Goal: Task Accomplishment & Management: Use online tool/utility

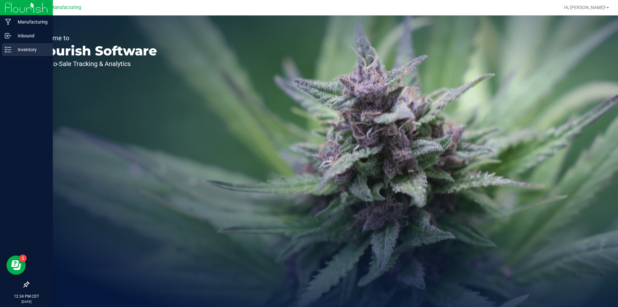
click at [6, 47] on icon at bounding box center [8, 49] width 6 height 6
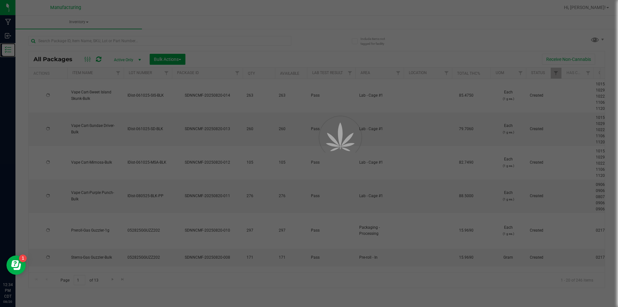
type input "[DATE]"
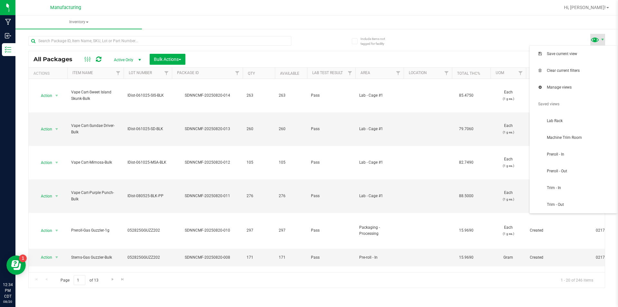
click at [599, 39] on span at bounding box center [594, 39] width 9 height 9
click at [584, 184] on span "Trim - In" at bounding box center [573, 187] width 80 height 13
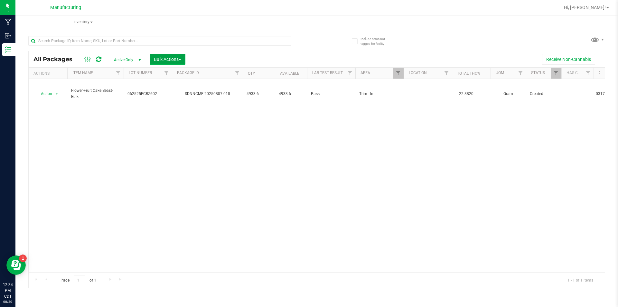
click at [177, 54] on button "Bulk Actions" at bounding box center [168, 59] width 36 height 11
click at [181, 72] on span "Add to manufacturing run" at bounding box center [177, 73] width 49 height 5
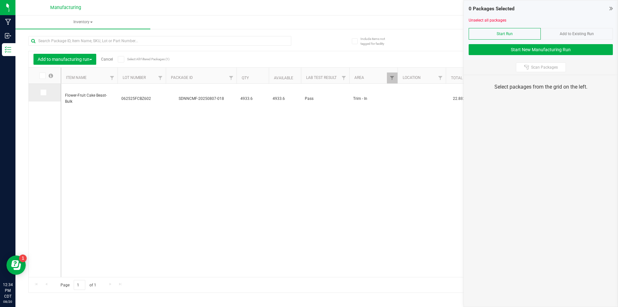
click at [44, 92] on icon at bounding box center [43, 92] width 4 height 0
click at [0, 0] on input "checkbox" at bounding box center [0, 0] width 0 height 0
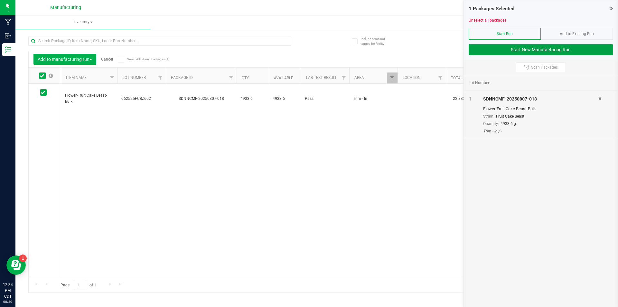
click at [497, 45] on button "Start New Manufacturing Run" at bounding box center [540, 49] width 144 height 11
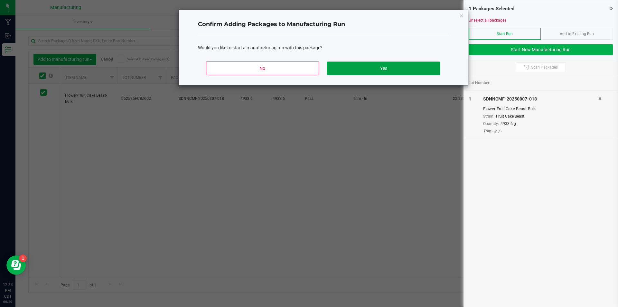
click at [355, 64] on button "Yes" at bounding box center [383, 68] width 113 height 14
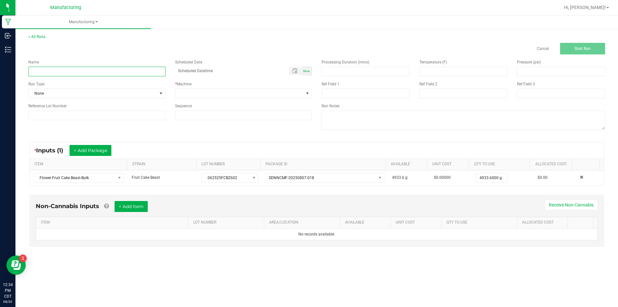
click at [125, 71] on input at bounding box center [96, 72] width 137 height 10
type input "082025 FRUIT CAKE BEAST"
click at [161, 91] on span at bounding box center [160, 93] width 5 height 5
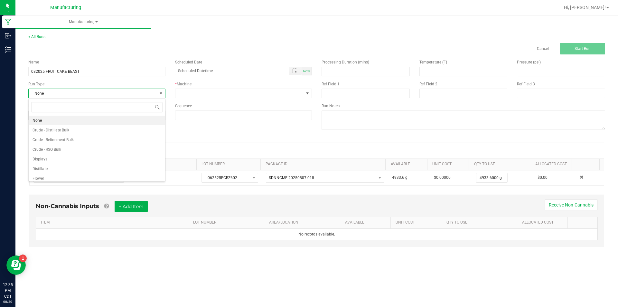
scroll to position [10, 137]
click at [128, 174] on li "Flower" at bounding box center [97, 178] width 136 height 10
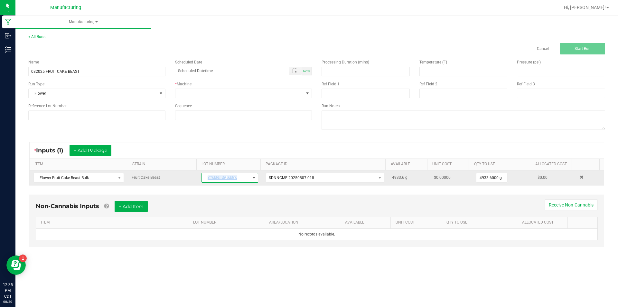
drag, startPoint x: 205, startPoint y: 178, endPoint x: 238, endPoint y: 179, distance: 33.1
click at [238, 179] on span "062525FCBZ602" at bounding box center [226, 177] width 48 height 9
drag, startPoint x: 205, startPoint y: 176, endPoint x: 240, endPoint y: 176, distance: 34.4
click at [240, 176] on span "062525FCBZ602" at bounding box center [226, 177] width 48 height 9
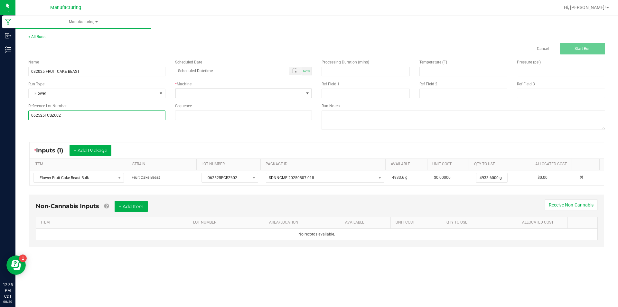
type input "062525FCBZ602"
click at [308, 93] on span at bounding box center [307, 93] width 5 height 5
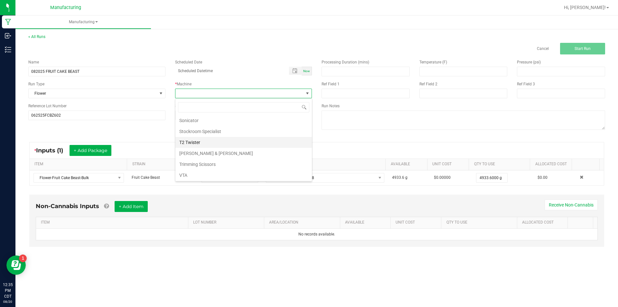
scroll to position [100, 0]
click at [261, 164] on li "Trimming Scissors" at bounding box center [243, 163] width 136 height 11
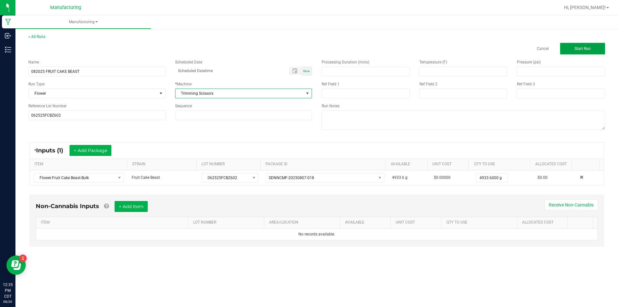
click at [579, 45] on button "Start Run" at bounding box center [582, 49] width 45 height 12
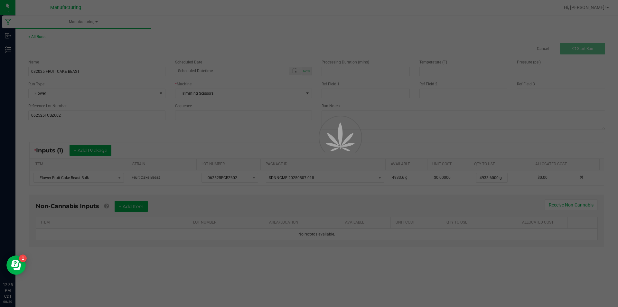
click at [133, 205] on div at bounding box center [309, 153] width 618 height 307
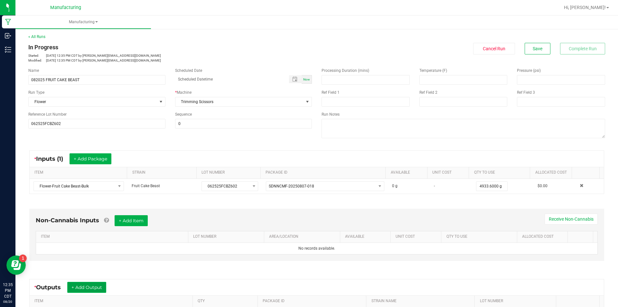
click at [92, 288] on button "+ Add Output" at bounding box center [86, 286] width 39 height 11
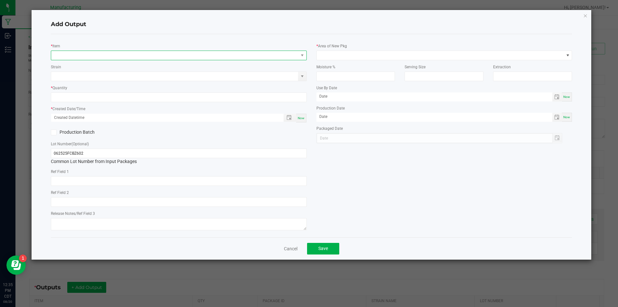
click at [155, 53] on span "NO DATA FOUND" at bounding box center [174, 55] width 247 height 9
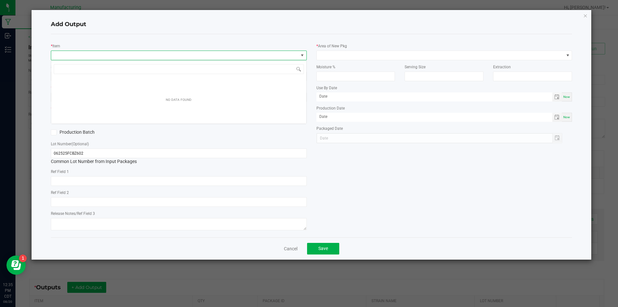
scroll to position [10, 256]
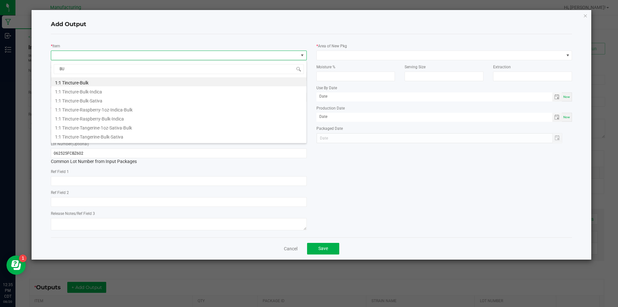
type input "B"
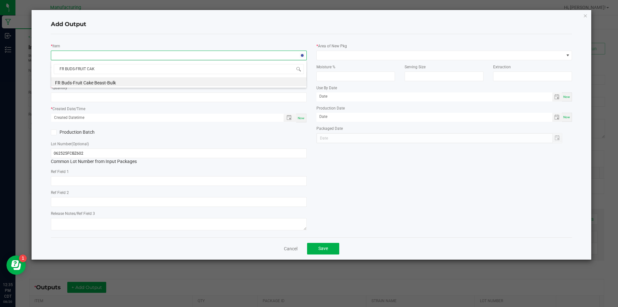
type input "FR BUDS-FRUIT CAKE"
click at [127, 81] on li "FR Buds-Fruit Cake Beast-Bulk" at bounding box center [178, 81] width 255 height 9
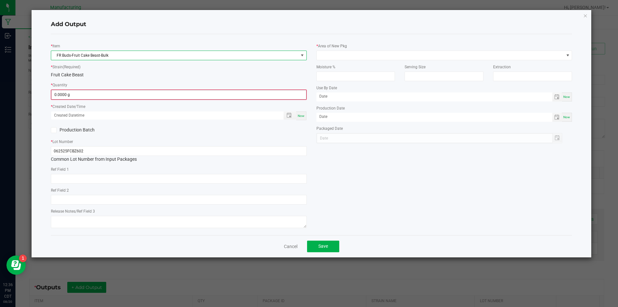
type input "0"
click at [96, 97] on input "0" at bounding box center [178, 94] width 254 height 9
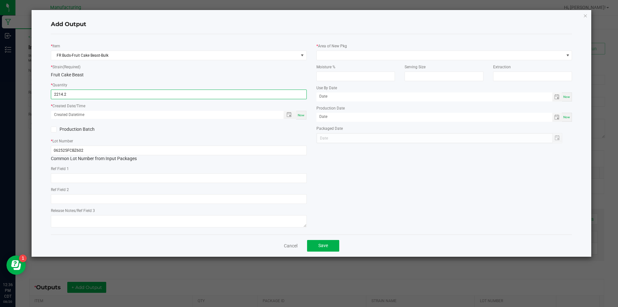
type input "2214.2000 g"
click at [302, 112] on div "Now" at bounding box center [301, 115] width 10 height 9
type input "[DATE] 12:36 PM"
type input "[DATE]"
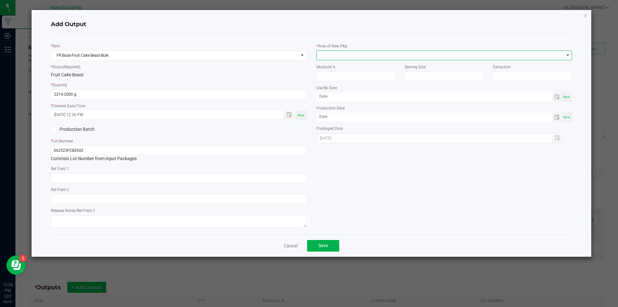
click at [568, 53] on span at bounding box center [567, 55] width 5 height 5
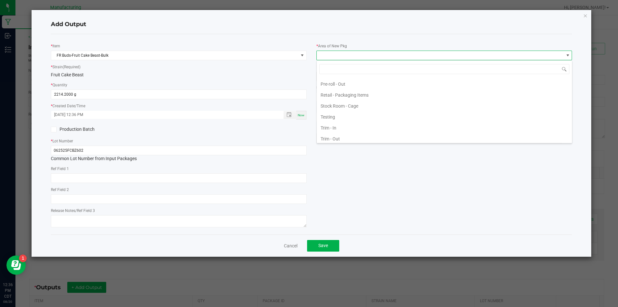
scroll to position [242, 0]
click at [447, 136] on li "Trim - Out" at bounding box center [443, 136] width 255 height 11
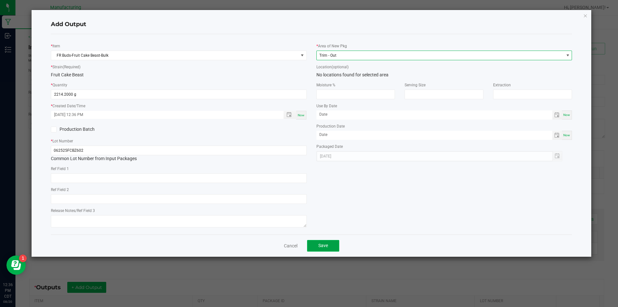
click at [325, 243] on span "Save" at bounding box center [323, 245] width 10 height 5
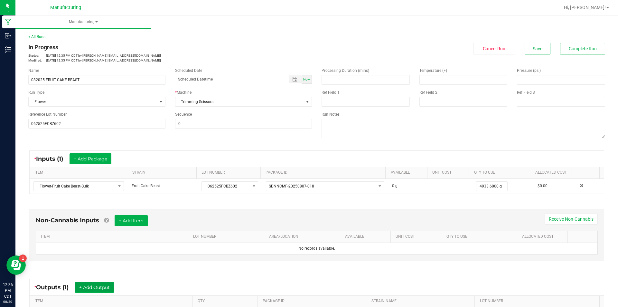
click at [103, 285] on button "+ Add Output" at bounding box center [94, 286] width 39 height 11
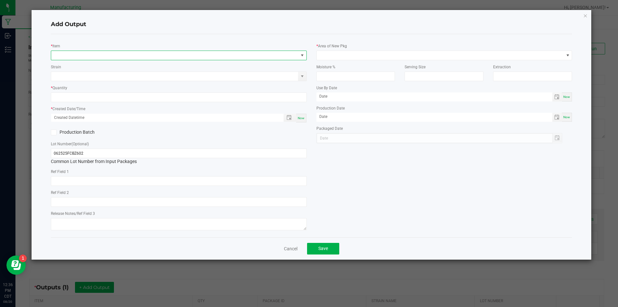
click at [177, 54] on span "NO DATA FOUND" at bounding box center [174, 55] width 247 height 9
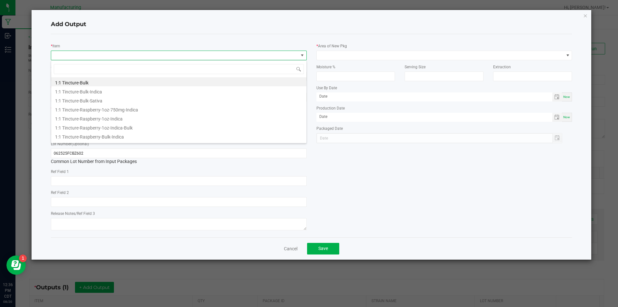
scroll to position [10, 256]
type input "FLOWER-FRUIT"
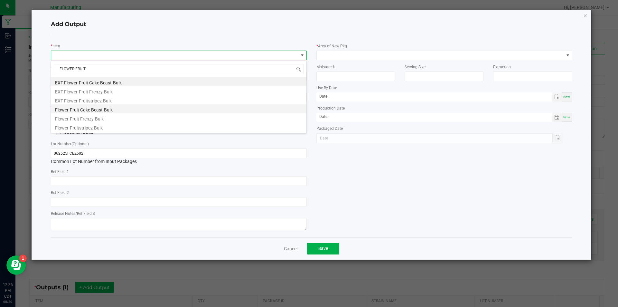
click at [129, 106] on li "Flower-Fruit Cake Beast-Bulk" at bounding box center [178, 108] width 255 height 9
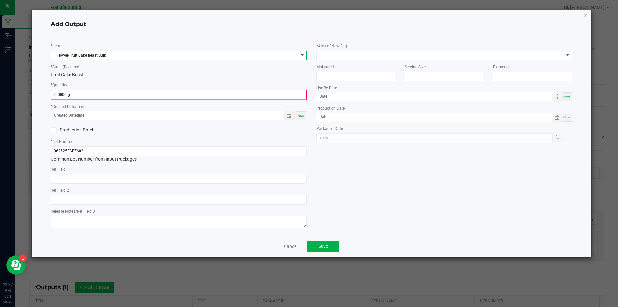
type input "0"
click at [82, 96] on input "0" at bounding box center [178, 94] width 254 height 9
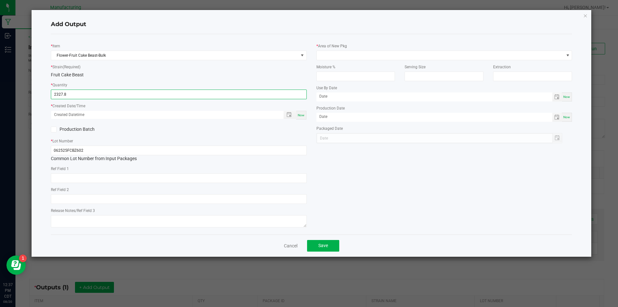
type input "2327.8000 g"
click at [301, 114] on span "Now" at bounding box center [301, 115] width 7 height 4
type input "[DATE] 12:37 PM"
type input "[DATE]"
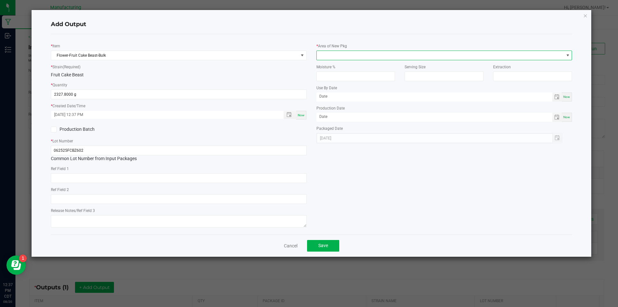
click at [568, 52] on span at bounding box center [567, 55] width 8 height 9
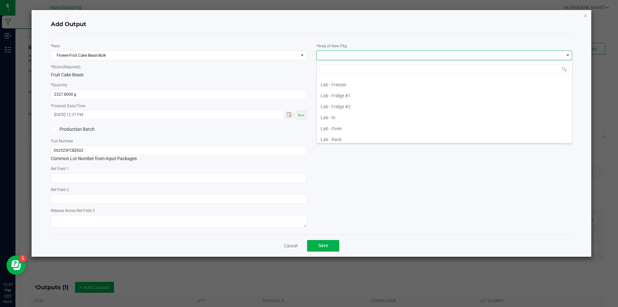
scroll to position [129, 0]
click at [453, 139] on li "Machine Trim Room - Preroll" at bounding box center [443, 139] width 255 height 11
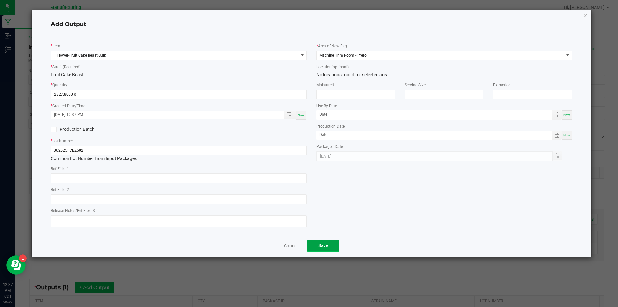
click at [319, 242] on button "Save" at bounding box center [323, 246] width 32 height 12
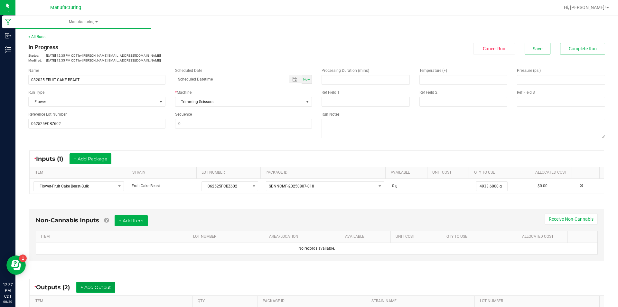
click at [98, 285] on button "+ Add Output" at bounding box center [95, 286] width 39 height 11
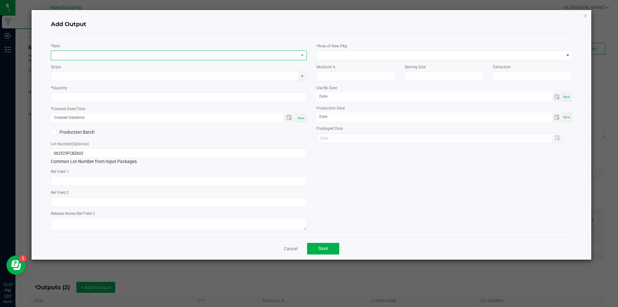
click at [211, 53] on span "NO DATA FOUND" at bounding box center [174, 55] width 247 height 9
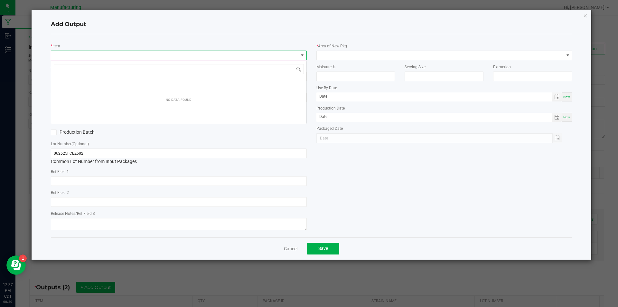
scroll to position [10, 256]
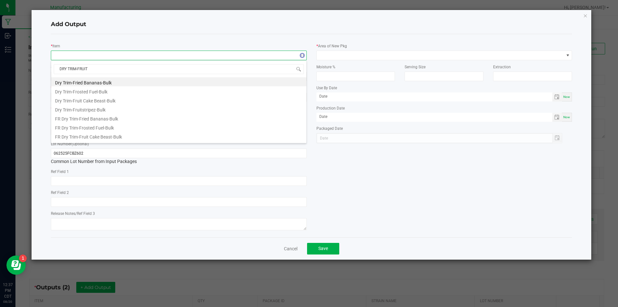
type input "DRY TRIM-FRUIT"
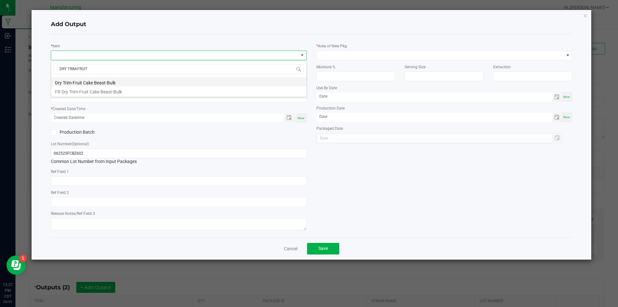
click at [146, 81] on li "Dry Trim-Fruit Cake Beast-Bulk" at bounding box center [178, 81] width 255 height 9
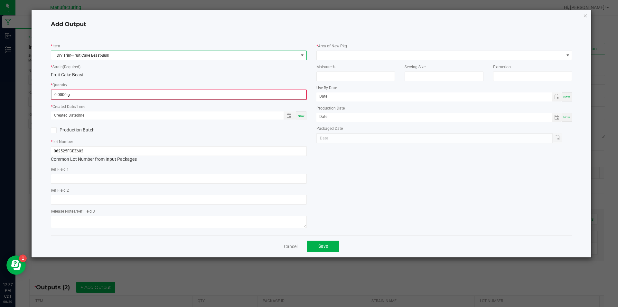
type input "0"
click at [99, 97] on input "0" at bounding box center [178, 94] width 254 height 9
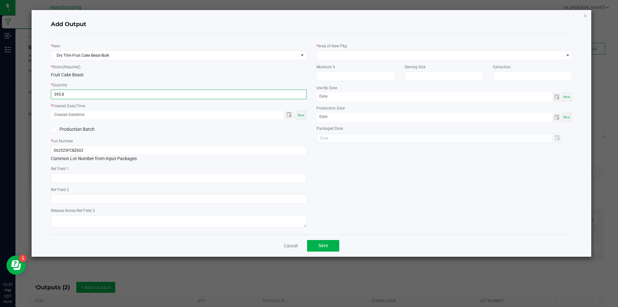
type input "395.8000 g"
click at [300, 112] on div "Now" at bounding box center [301, 115] width 10 height 9
type input "[DATE] 12:37 PM"
type input "[DATE]"
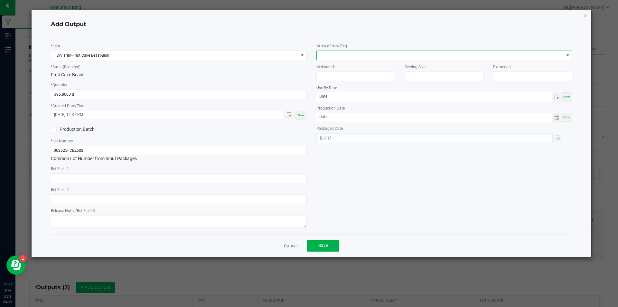
click at [567, 53] on span at bounding box center [567, 55] width 5 height 5
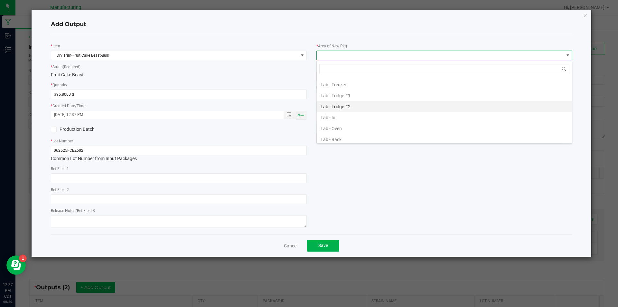
scroll to position [129, 0]
click at [496, 102] on li "Lab - Rack" at bounding box center [443, 107] width 255 height 11
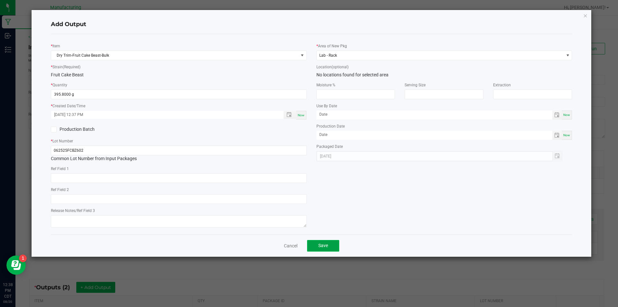
click at [328, 243] on button "Save" at bounding box center [323, 246] width 32 height 12
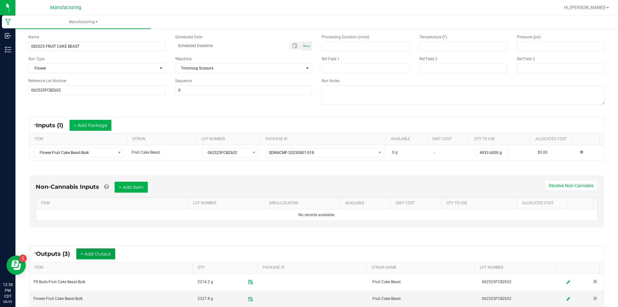
scroll to position [0, 0]
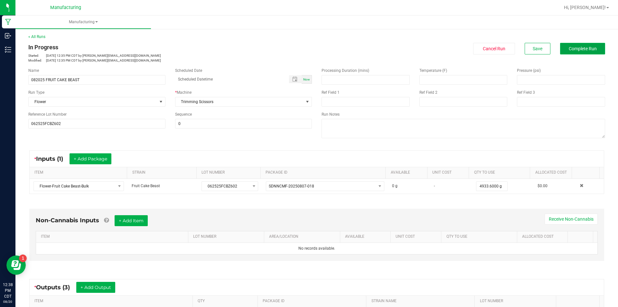
click at [577, 48] on span "Complete Run" at bounding box center [582, 48] width 28 height 5
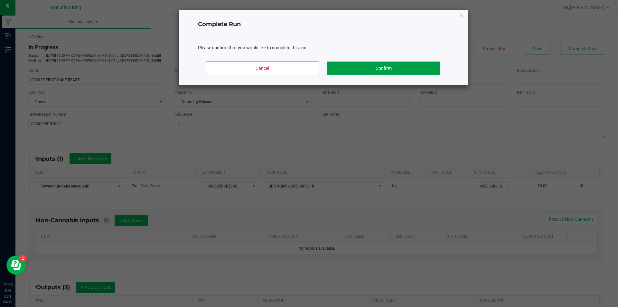
click at [381, 65] on button "Confirm" at bounding box center [383, 68] width 113 height 14
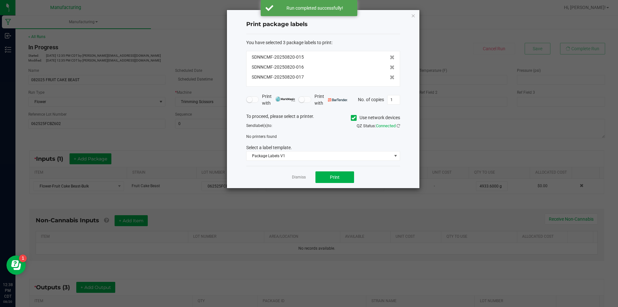
click at [352, 118] on icon at bounding box center [353, 118] width 4 height 0
click at [0, 0] on input "Use network devices" at bounding box center [0, 0] width 0 height 0
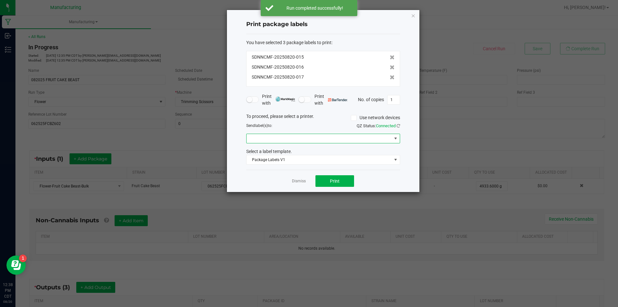
click at [395, 136] on span at bounding box center [395, 138] width 5 height 5
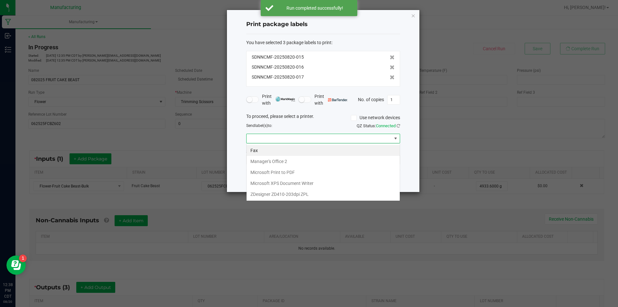
scroll to position [10, 154]
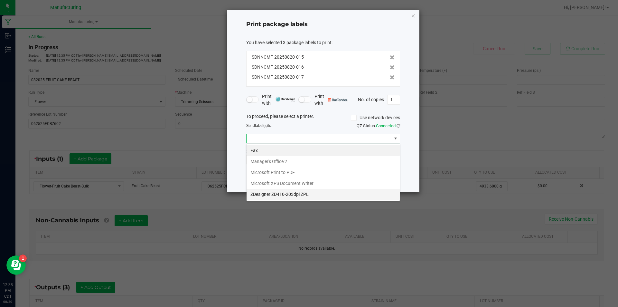
click at [319, 194] on ZPL "ZDesigner ZD410-203dpi ZPL" at bounding box center [322, 193] width 153 height 11
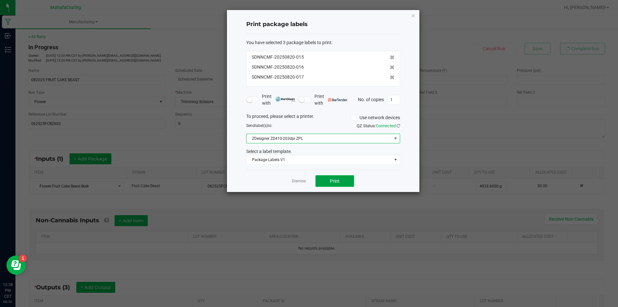
click at [336, 177] on button "Print" at bounding box center [334, 181] width 39 height 12
click at [299, 178] on app-cancel-button "Dismiss" at bounding box center [299, 181] width 14 height 7
click at [296, 178] on app-cancel-button "Dismiss" at bounding box center [299, 181] width 14 height 7
click at [297, 179] on link "Dismiss" at bounding box center [299, 180] width 14 height 5
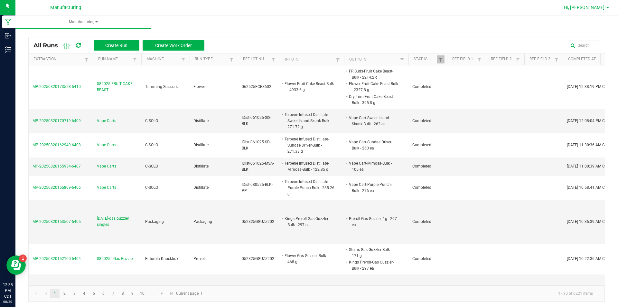
click at [606, 8] on span at bounding box center [607, 7] width 3 height 1
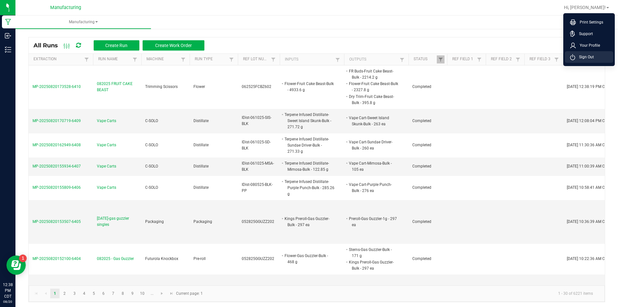
click at [595, 55] on li "Sign Out" at bounding box center [588, 57] width 48 height 12
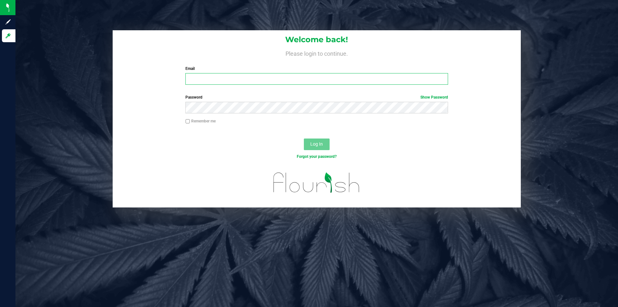
click at [232, 79] on input "Email" at bounding box center [316, 79] width 262 height 12
type input "[PERSON_NAME][EMAIL_ADDRESS][DOMAIN_NAME]"
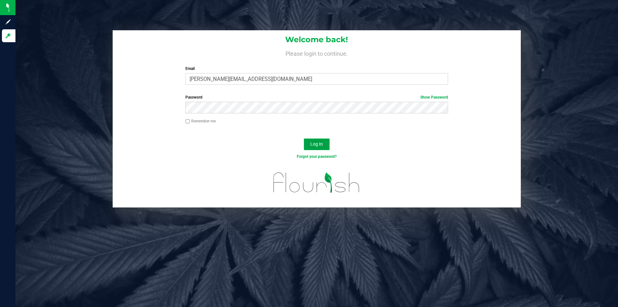
click at [315, 144] on span "Log In" at bounding box center [316, 143] width 13 height 5
click at [318, 142] on span "Log In" at bounding box center [316, 143] width 13 height 5
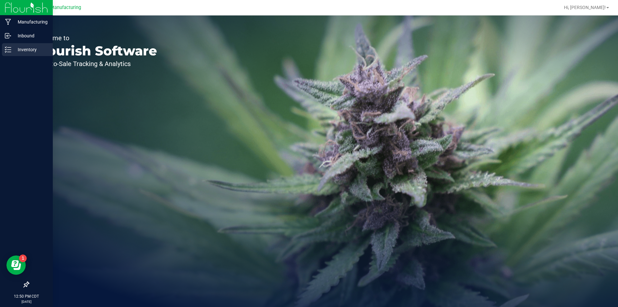
click at [12, 44] on div "Inventory" at bounding box center [27, 49] width 51 height 13
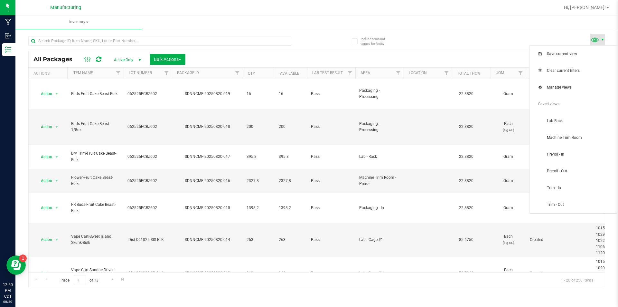
click at [603, 37] on span at bounding box center [602, 39] width 5 height 5
click at [583, 135] on span "Machine Trim Room" at bounding box center [579, 137] width 67 height 5
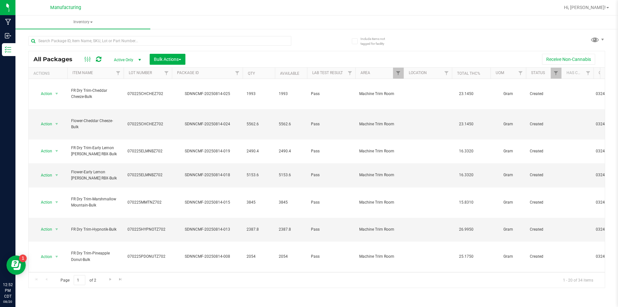
click at [57, 284] on span "select" at bounding box center [56, 286] width 5 height 5
click at [64, 276] on li "Print package label" at bounding box center [55, 282] width 41 height 18
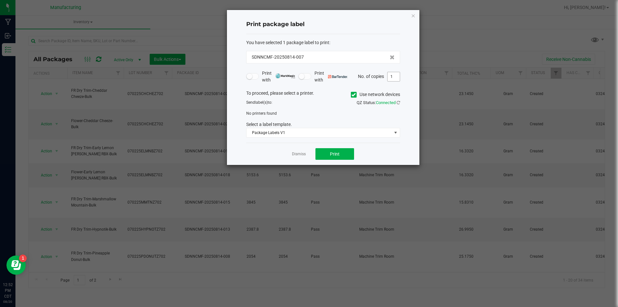
click at [392, 77] on input "1" at bounding box center [393, 76] width 12 height 9
type input "3"
click at [352, 95] on icon at bounding box center [353, 95] width 4 height 0
click at [0, 0] on input "Use network devices" at bounding box center [0, 0] width 0 height 0
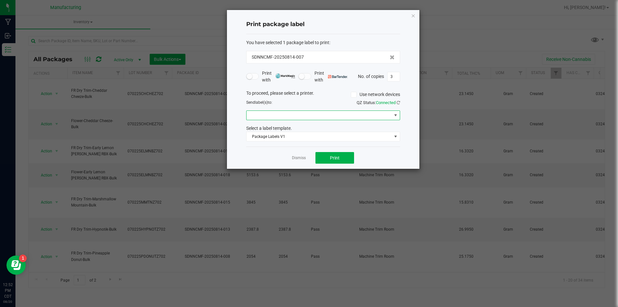
click at [397, 113] on span at bounding box center [395, 115] width 5 height 5
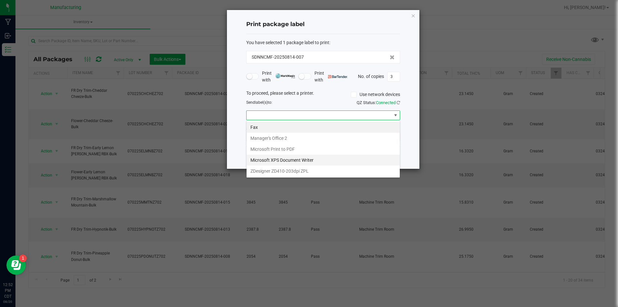
scroll to position [10, 154]
click at [317, 172] on ZPL "ZDesigner ZD410-203dpi ZPL" at bounding box center [322, 170] width 153 height 11
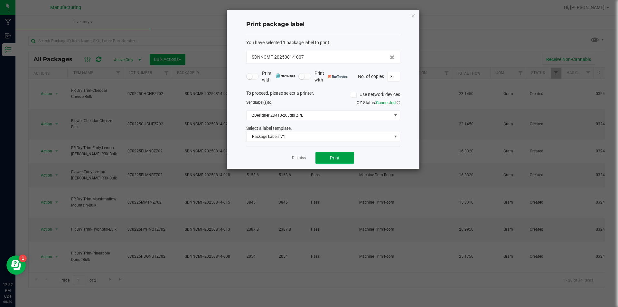
click at [331, 157] on span "Print" at bounding box center [335, 157] width 10 height 5
click at [297, 156] on link "Dismiss" at bounding box center [299, 157] width 14 height 5
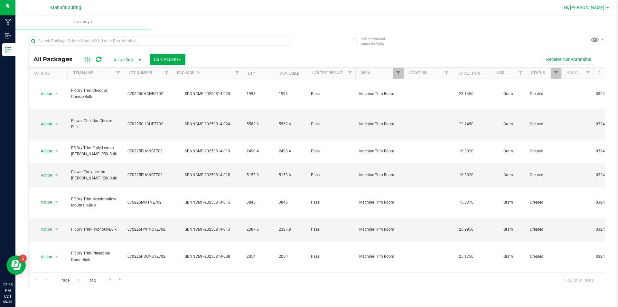
click at [600, 5] on span "Hi, [PERSON_NAME]!" at bounding box center [585, 7] width 42 height 5
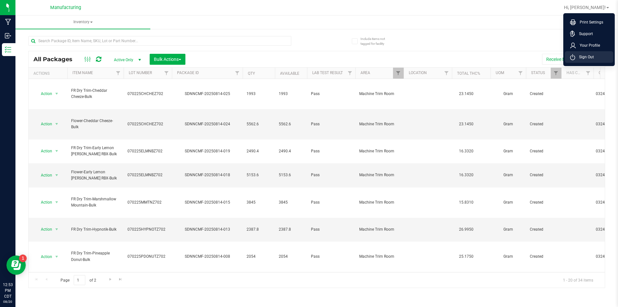
click at [588, 56] on span "Sign Out" at bounding box center [584, 57] width 19 height 6
